Goal: Check status

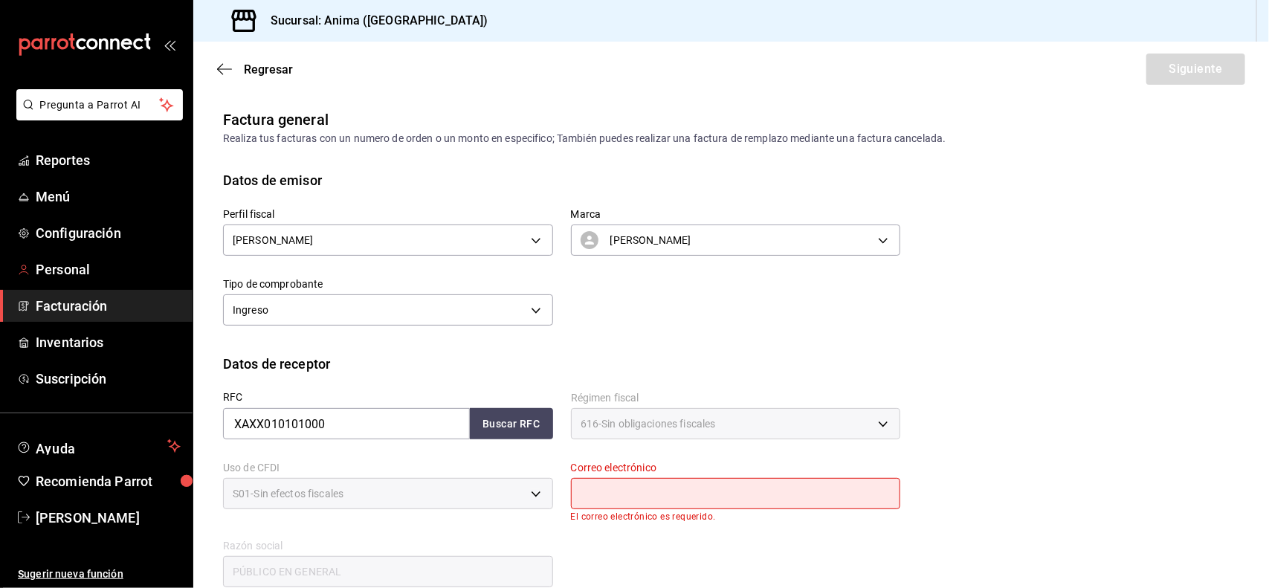
scroll to position [201, 0]
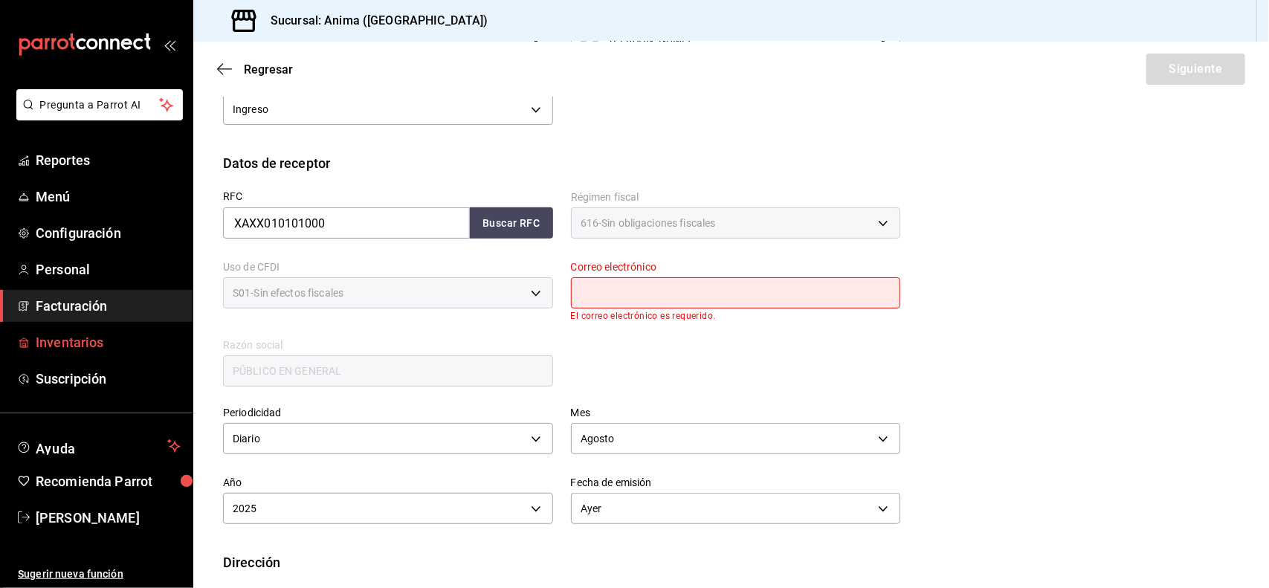
click at [71, 344] on span "Inventarios" at bounding box center [108, 342] width 145 height 20
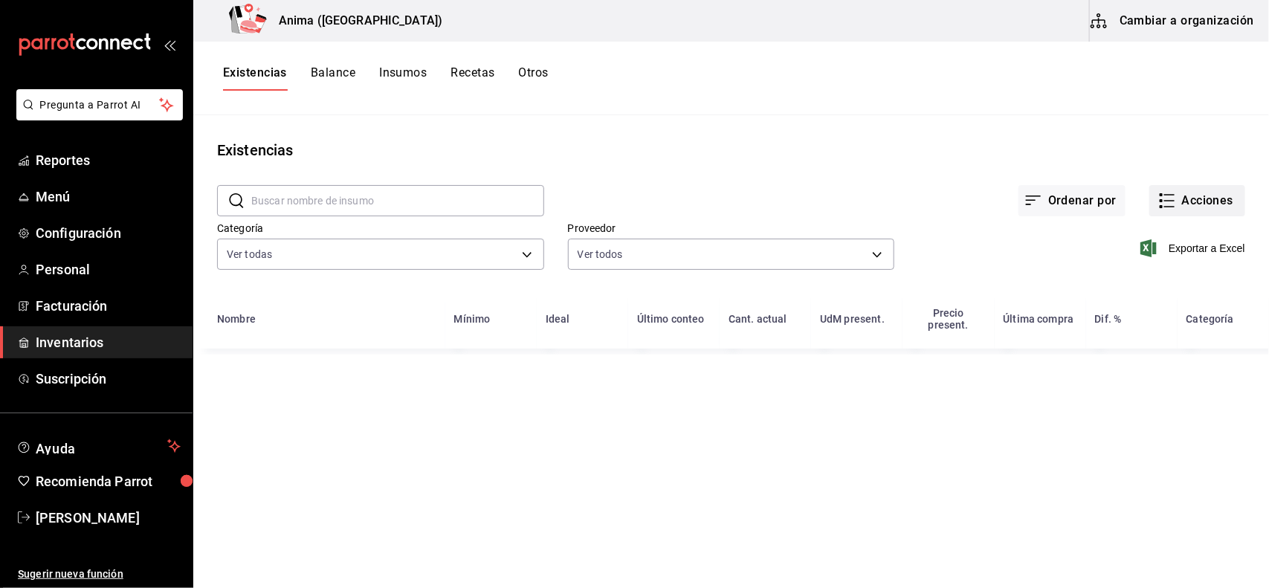
click at [1176, 208] on icon "button" at bounding box center [1167, 201] width 18 height 18
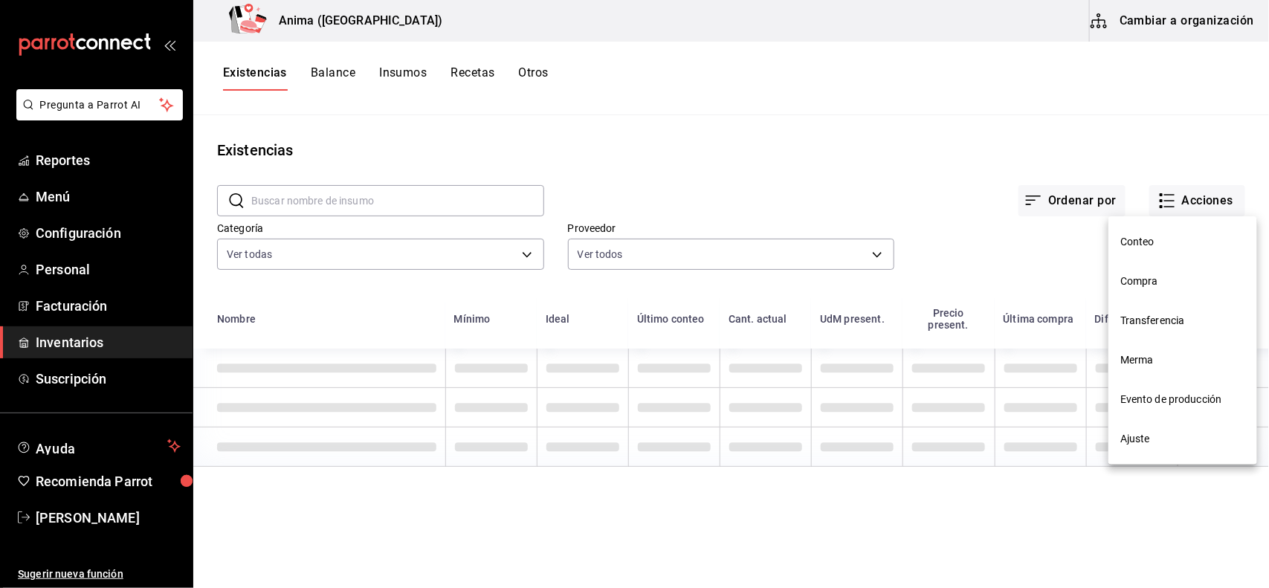
click at [1175, 280] on span "Compra" at bounding box center [1182, 282] width 125 height 16
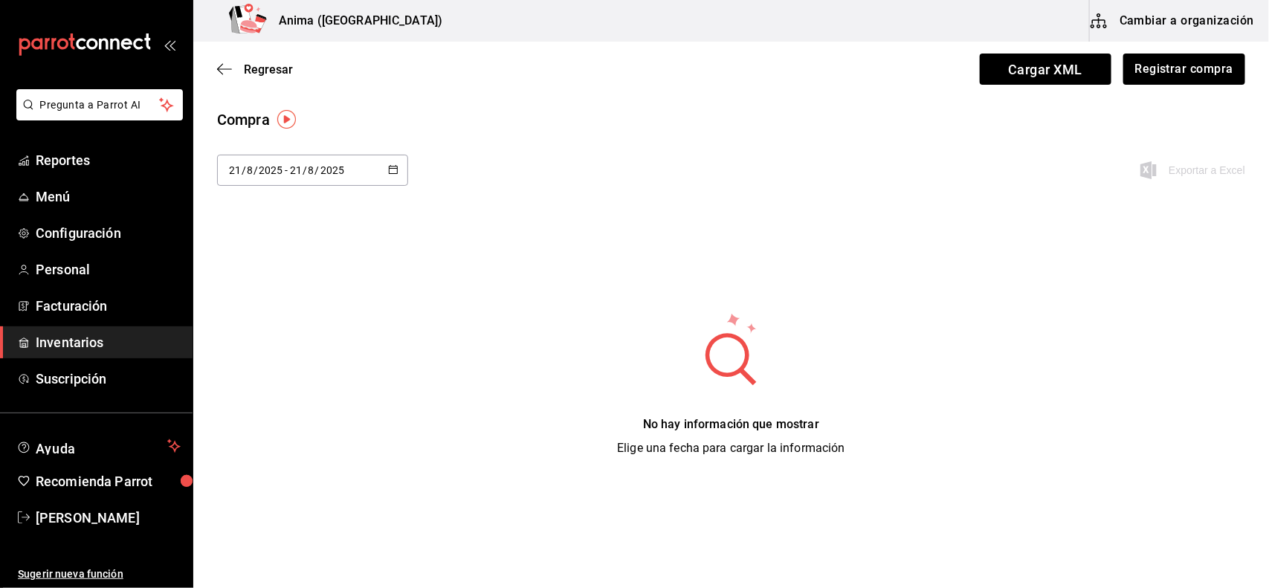
click at [298, 183] on div "[DATE] [DATE] - [DATE] [DATE]" at bounding box center [312, 170] width 191 height 31
click at [281, 459] on li "Rango de fechas" at bounding box center [287, 451] width 141 height 33
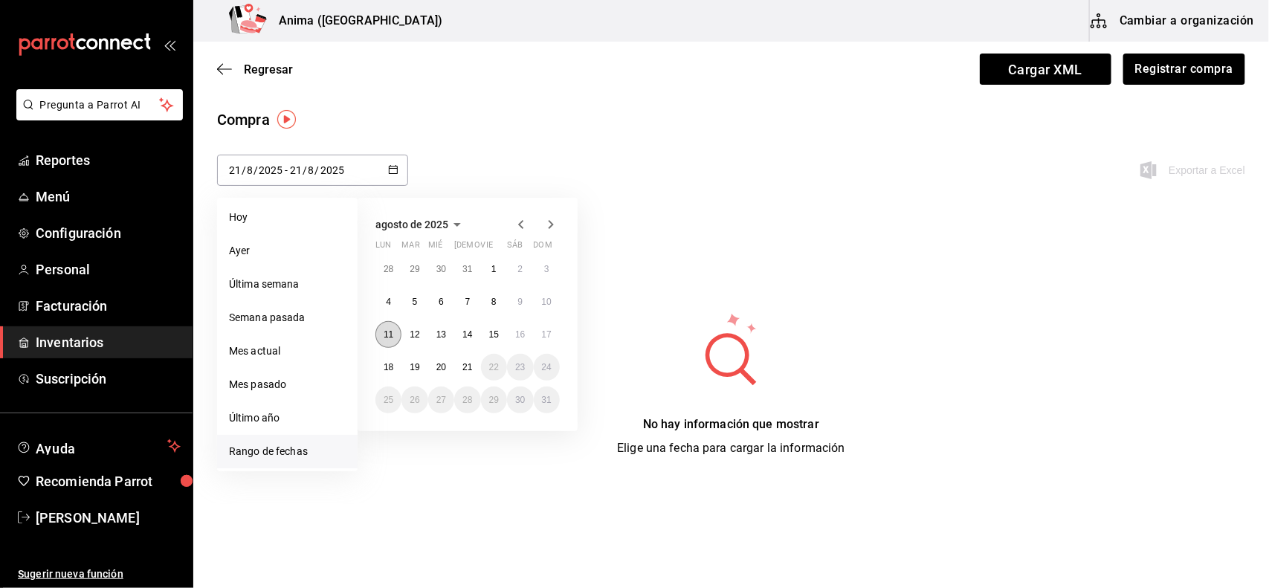
click at [394, 329] on button "11" at bounding box center [388, 334] width 26 height 27
click at [544, 332] on abbr "17" at bounding box center [547, 334] width 10 height 10
type input "[DATE]"
type input "11"
type input "[DATE]"
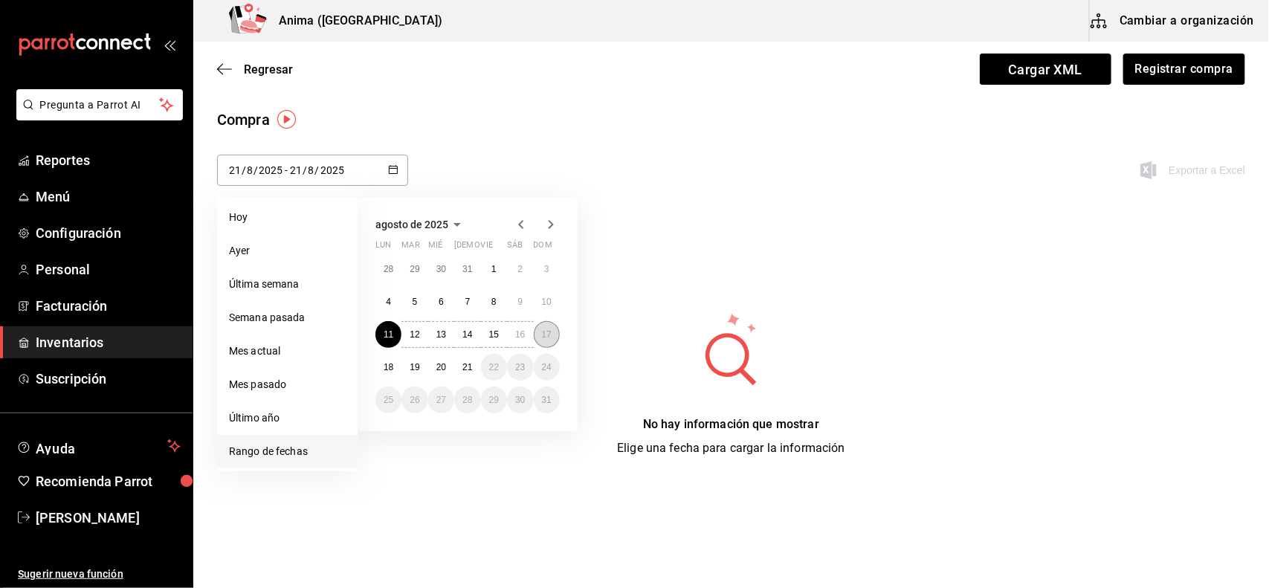
type input "17"
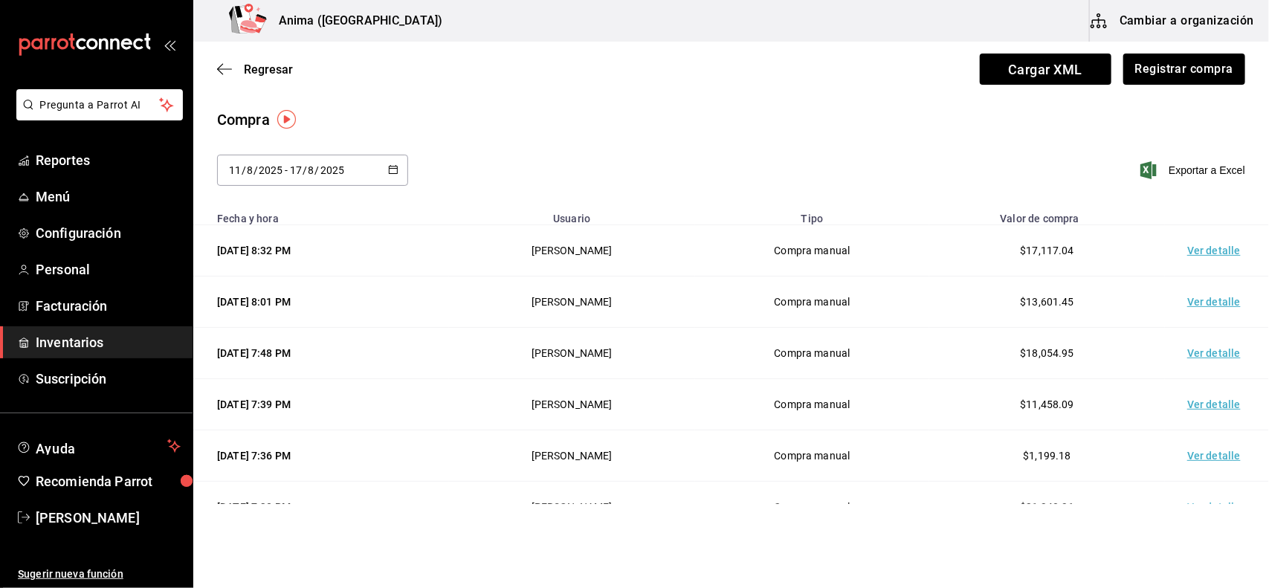
click at [1218, 248] on td "Ver detalle" at bounding box center [1217, 250] width 104 height 51
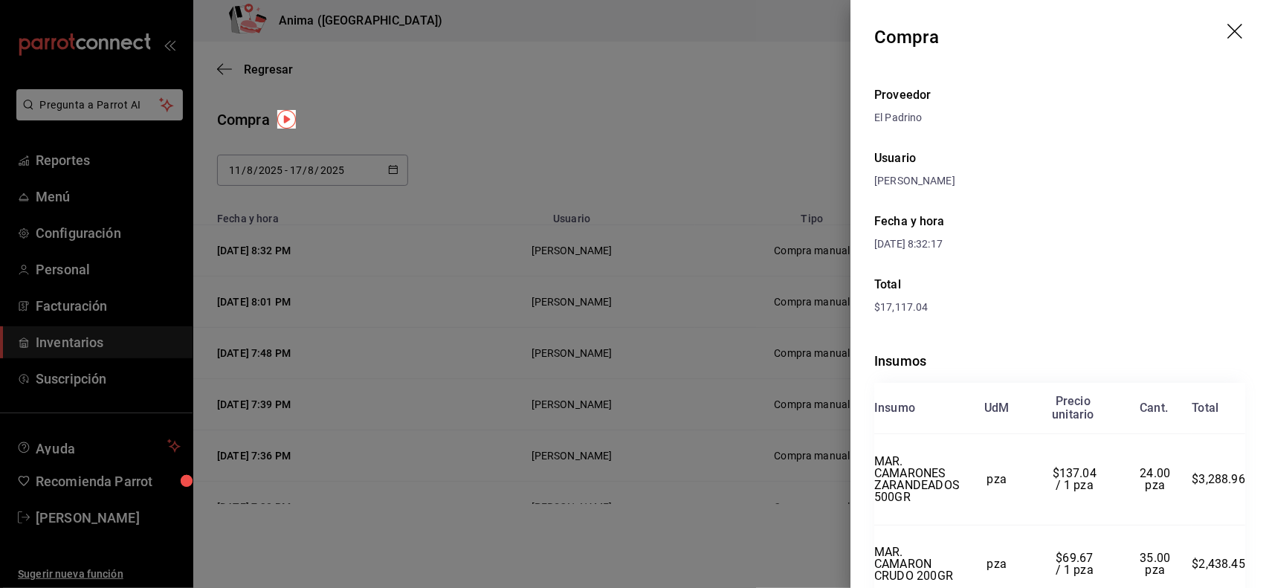
click at [708, 320] on div at bounding box center [634, 294] width 1269 height 588
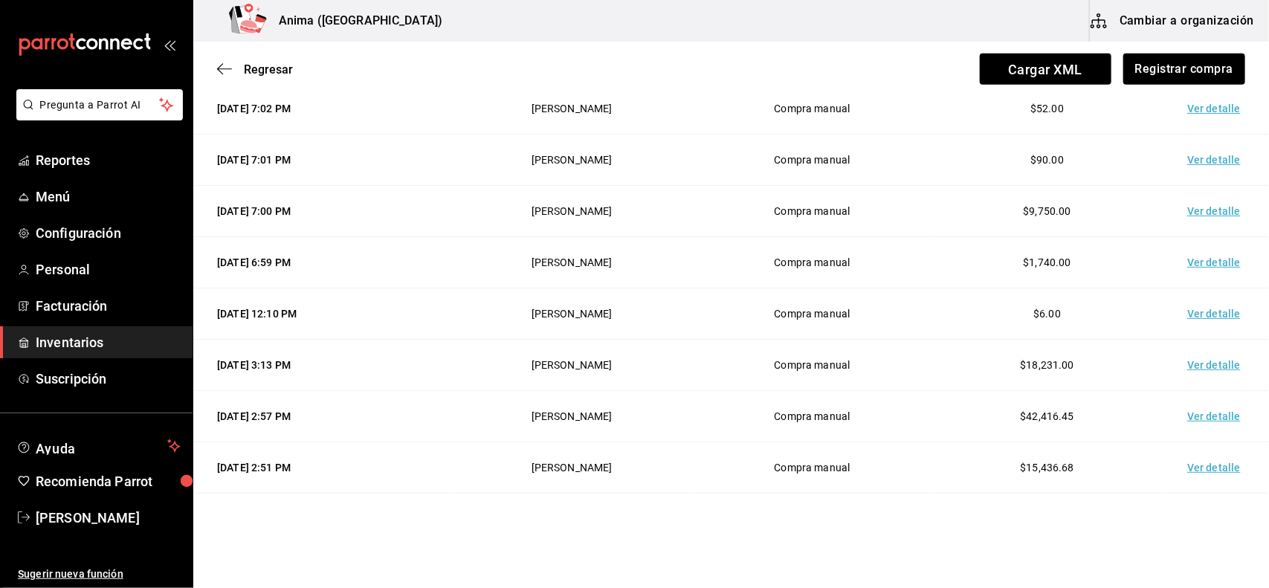
scroll to position [710, 0]
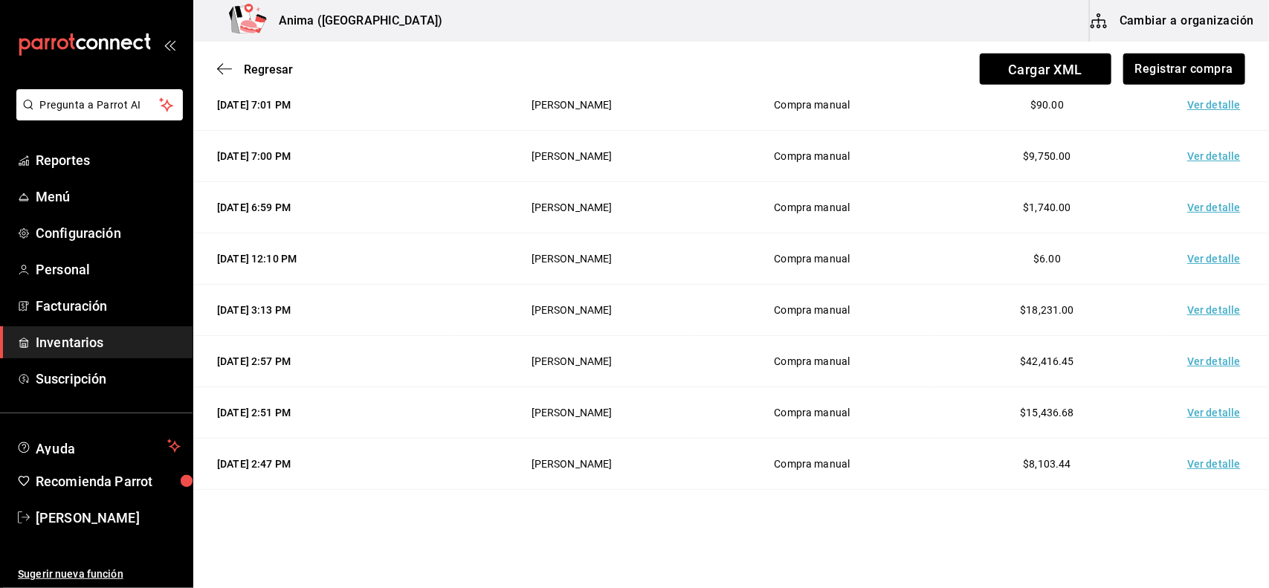
click at [1217, 301] on td "Ver detalle" at bounding box center [1217, 310] width 104 height 51
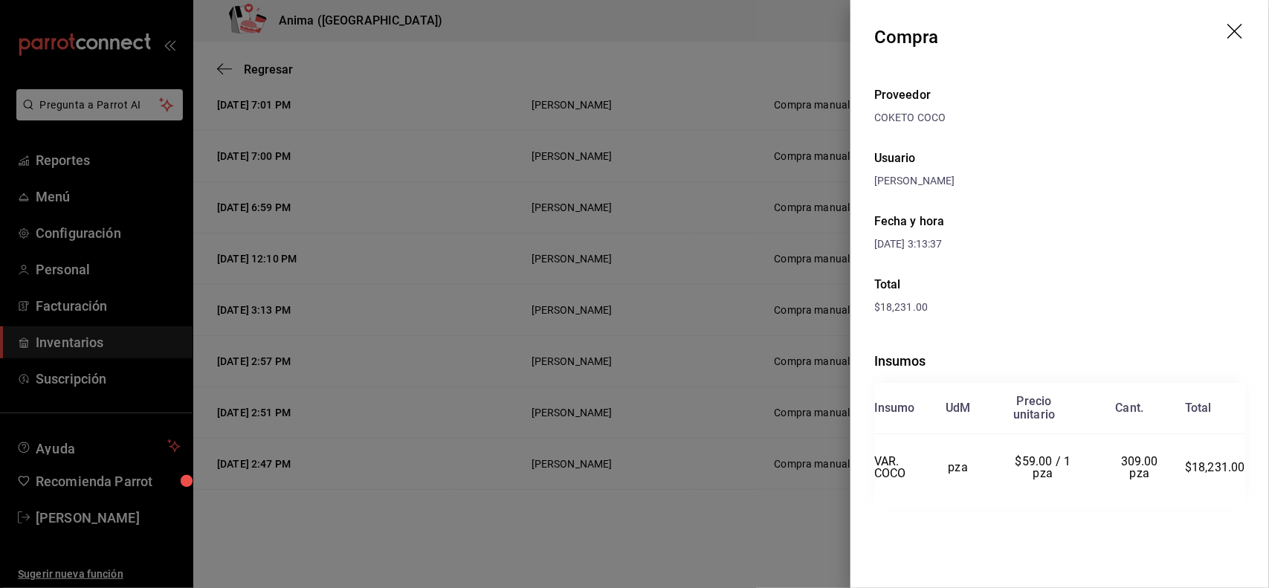
click at [768, 357] on div at bounding box center [634, 294] width 1269 height 588
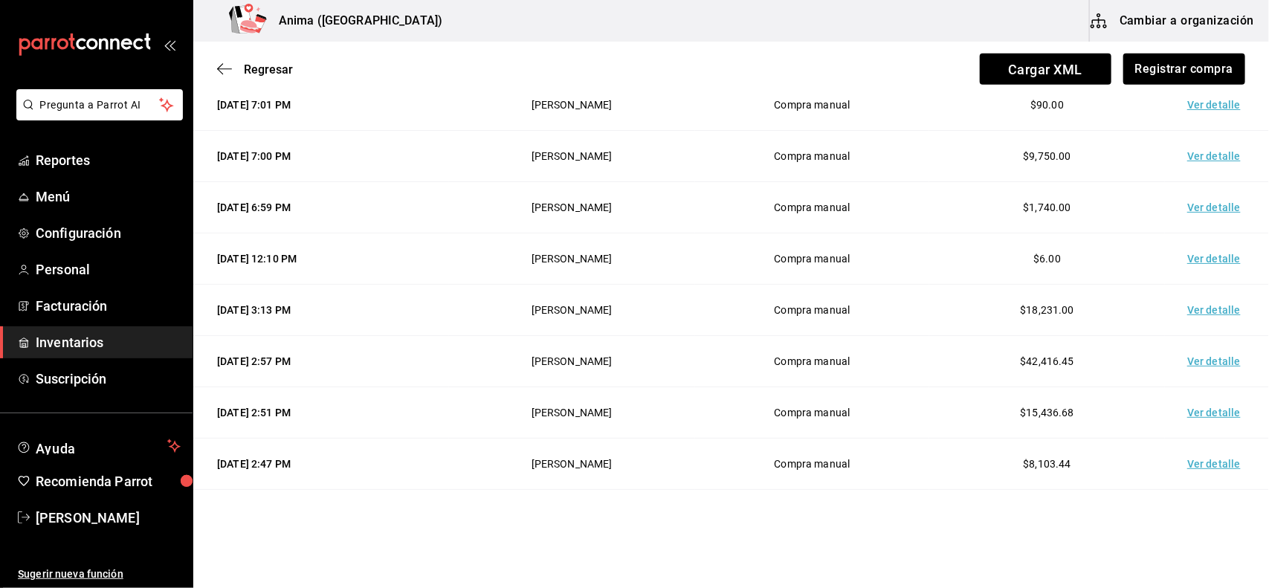
click at [1193, 357] on td "Ver detalle" at bounding box center [1217, 361] width 104 height 51
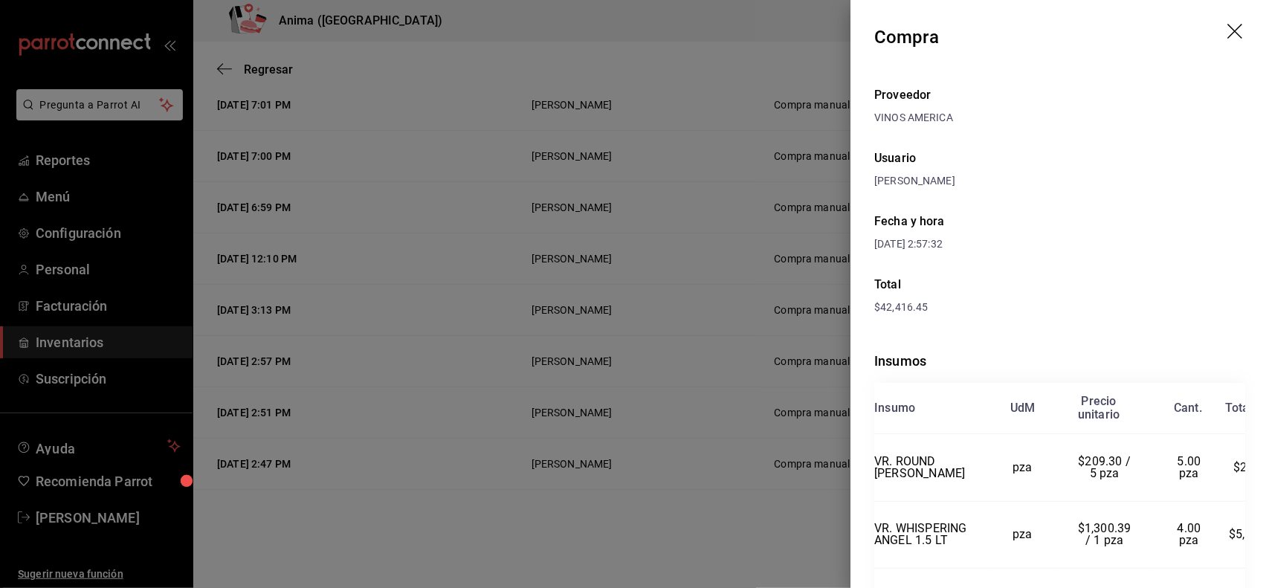
click at [670, 318] on div at bounding box center [634, 294] width 1269 height 588
